Goal: Task Accomplishment & Management: Use online tool/utility

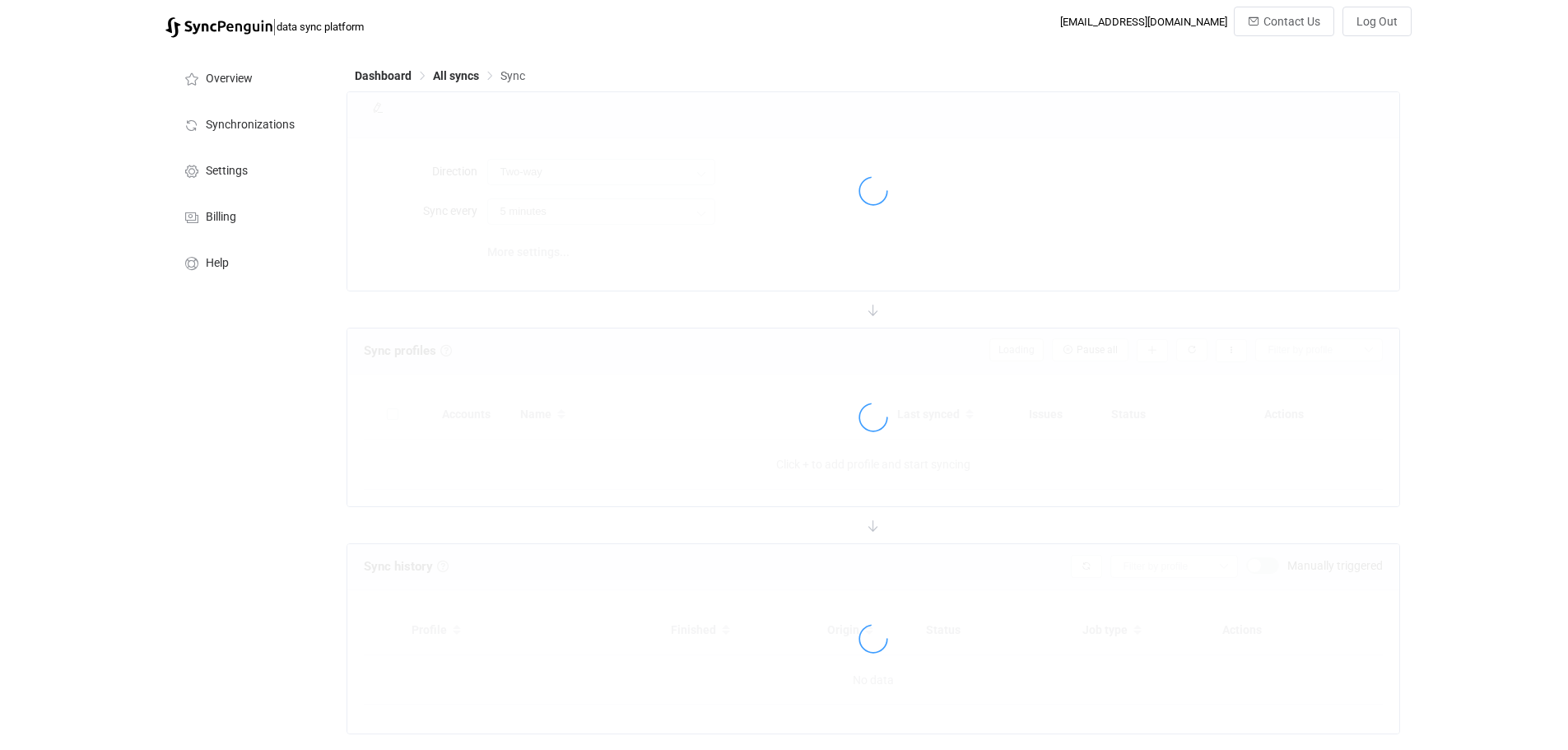
type input "10 minutes"
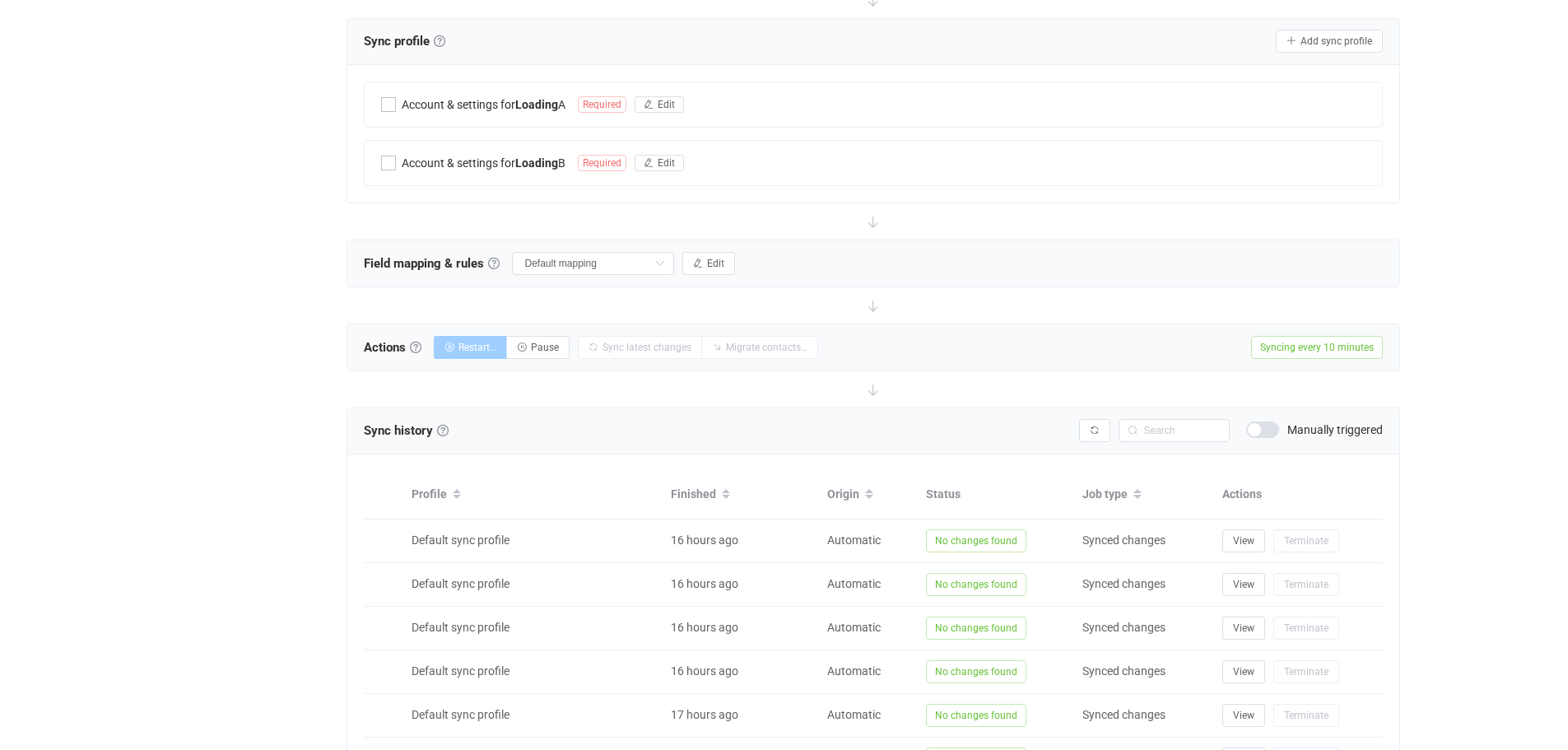
scroll to position [329, 0]
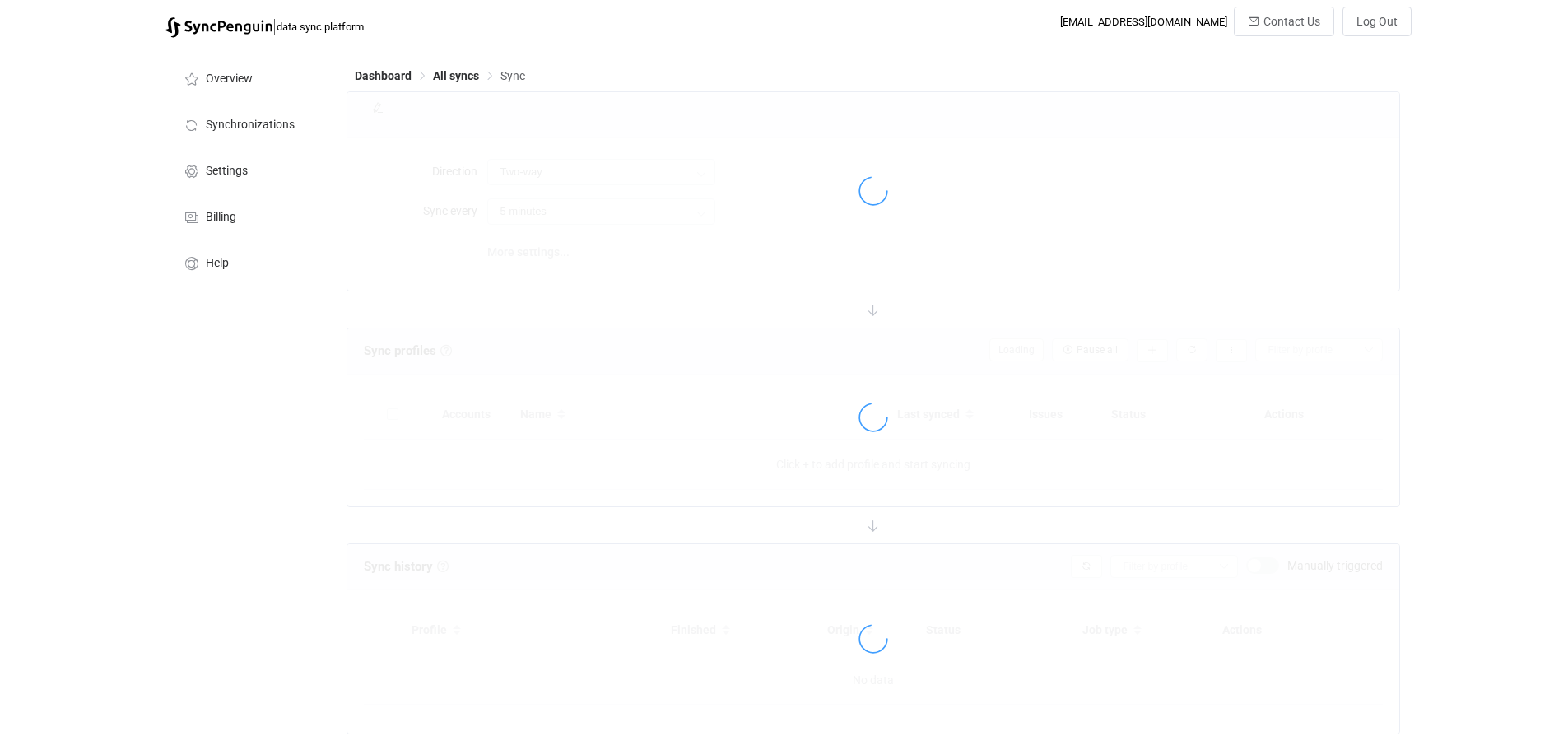
type input "A → B"
type input "12 hours"
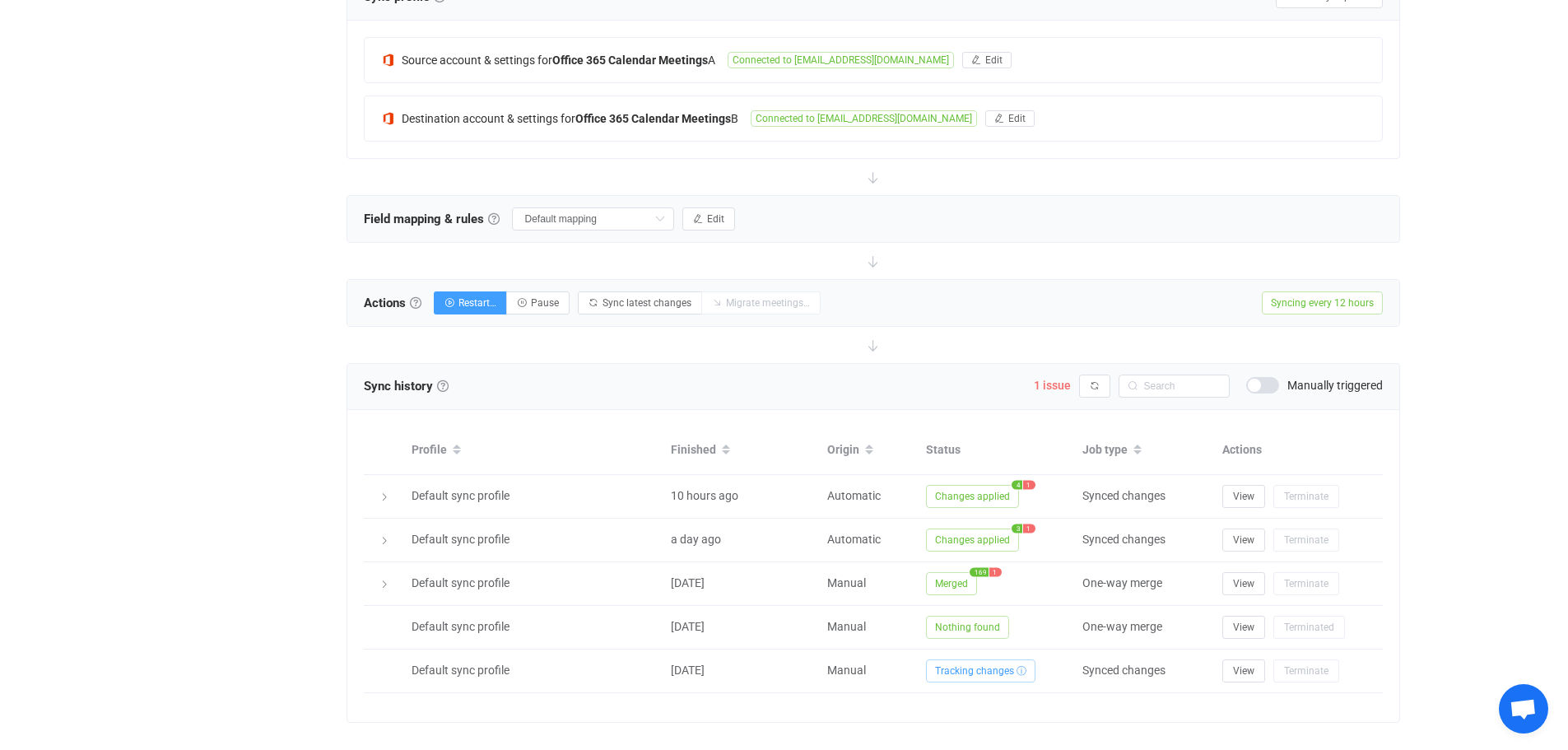
scroll to position [398, 0]
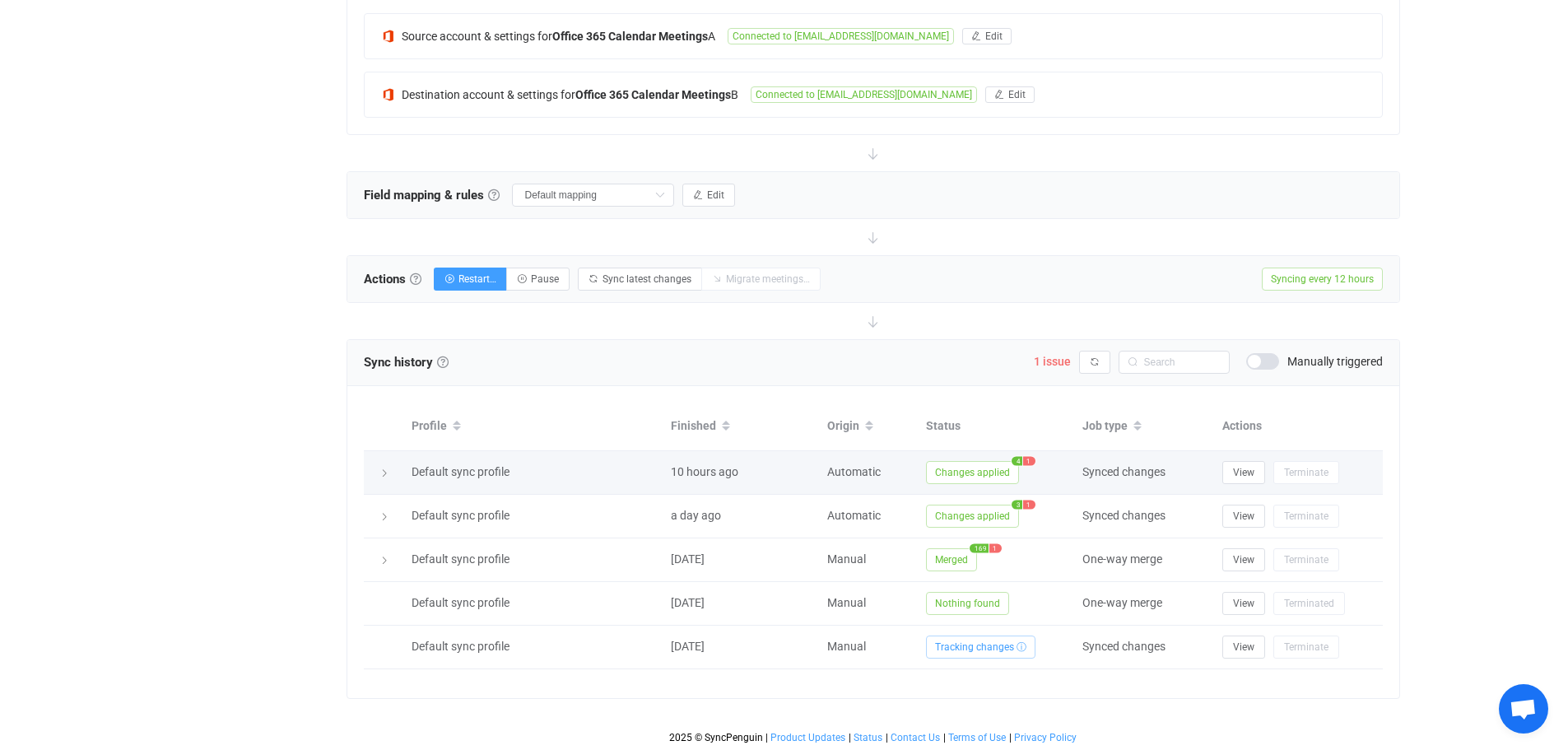
click at [384, 479] on div at bounding box center [384, 473] width 23 height 17
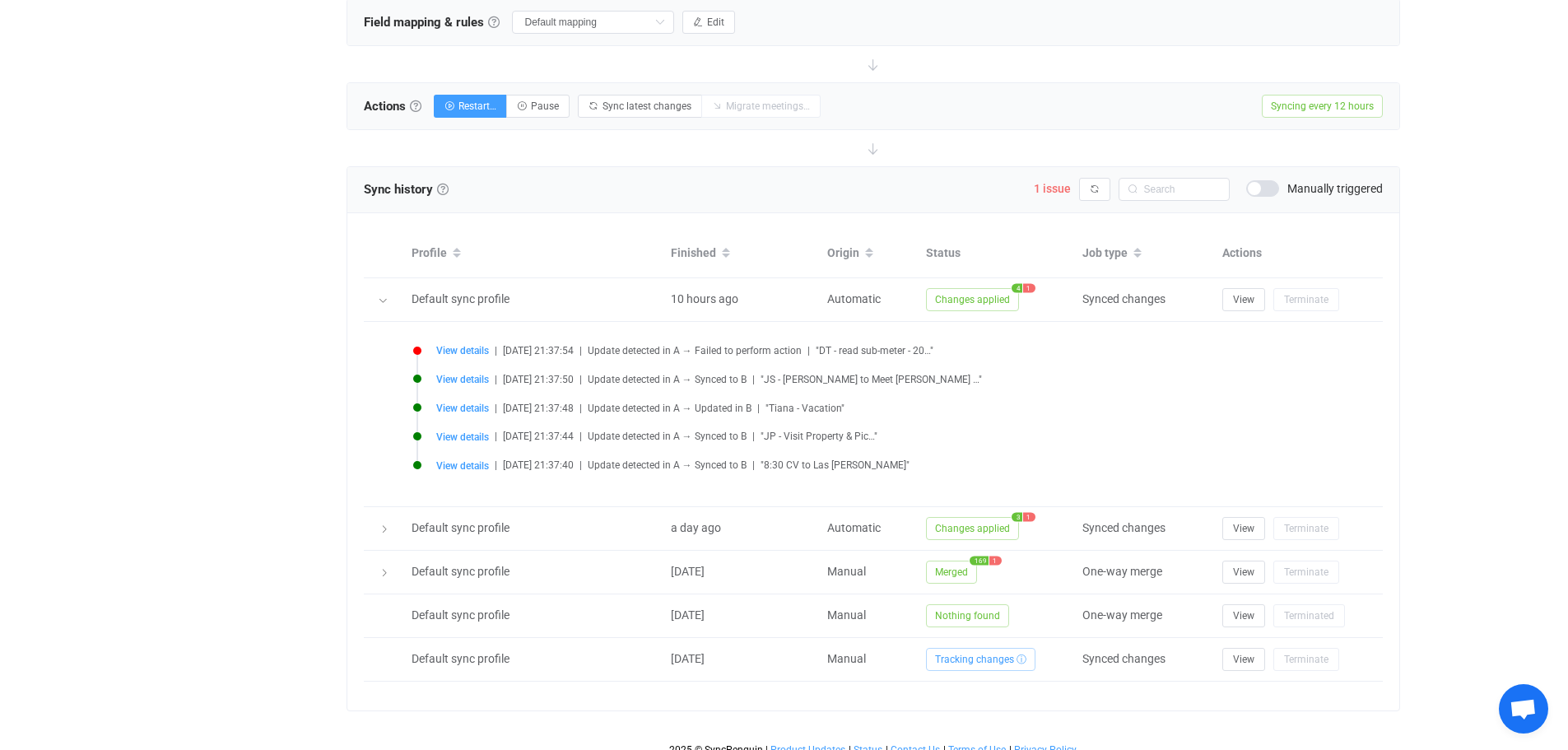
scroll to position [583, 0]
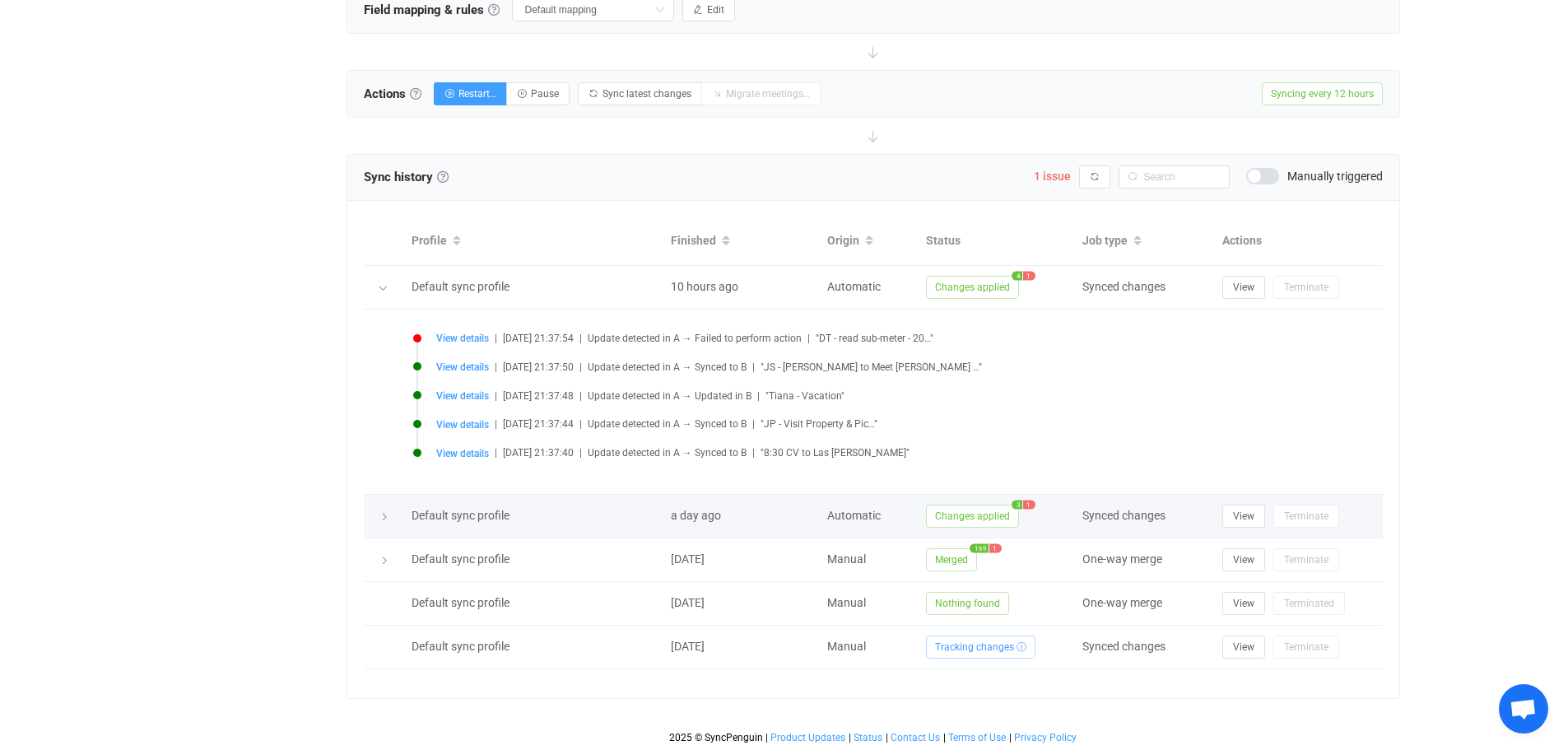
click at [391, 515] on div at bounding box center [384, 516] width 23 height 17
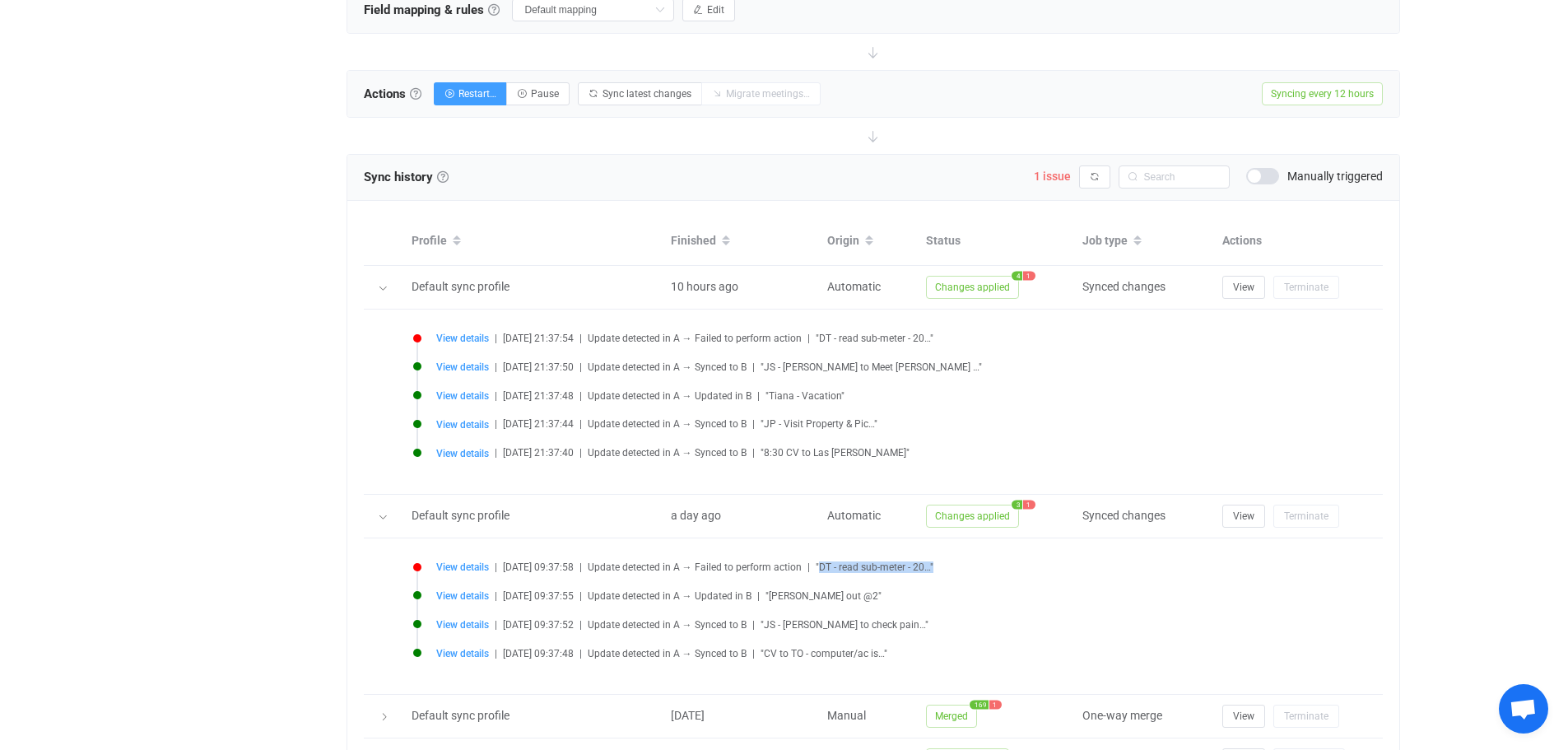
drag, startPoint x: 834, startPoint y: 565, endPoint x: 985, endPoint y: 559, distance: 151.1
click at [985, 561] on div "View details | 2025-09-10 09:37:58 | Update detected in A → Failed to perform a…" at bounding box center [889, 567] width 905 height 12
click at [481, 564] on span "View details" at bounding box center [463, 567] width 53 height 12
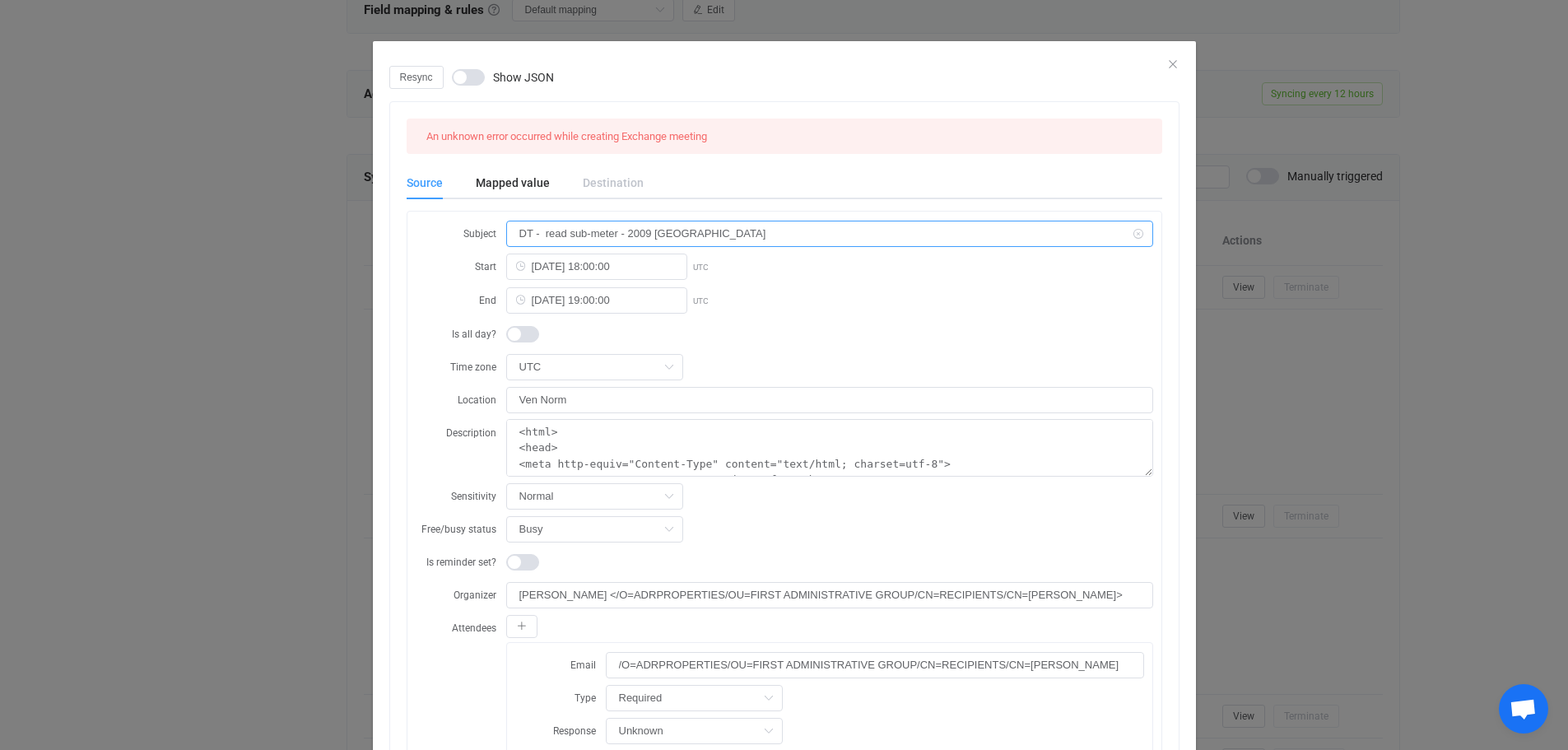
click at [438, 236] on div "Subject DT - read sub-meter - 2009 Venice" at bounding box center [785, 233] width 738 height 27
